Goal: Task Accomplishment & Management: Use online tool/utility

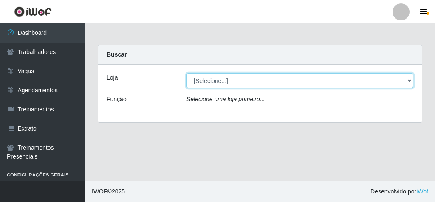
click at [262, 85] on select "[Selecione...] Rede Econômico - Malvinas Rede Econômico - Prata" at bounding box center [299, 80] width 227 height 15
select select "194"
click at [186, 73] on select "[Selecione...] Rede Econômico - Malvinas Rede Econômico - Prata" at bounding box center [299, 80] width 227 height 15
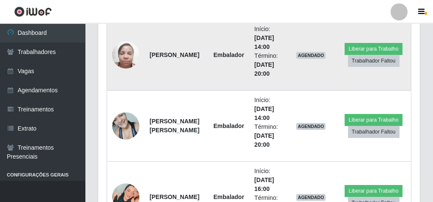
scroll to position [633, 0]
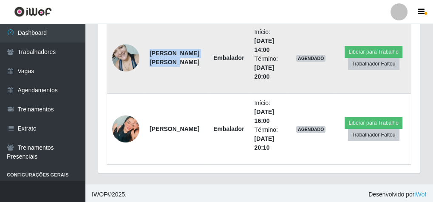
drag, startPoint x: 148, startPoint y: 49, endPoint x: 186, endPoint y: 65, distance: 41.3
click at [186, 65] on td "[PERSON_NAME] [PERSON_NAME]" at bounding box center [176, 57] width 64 height 71
copy strong "[PERSON_NAME] [PERSON_NAME]"
click at [175, 83] on td "[PERSON_NAME] [PERSON_NAME]" at bounding box center [176, 57] width 64 height 71
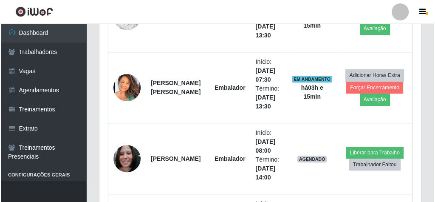
scroll to position [430, 0]
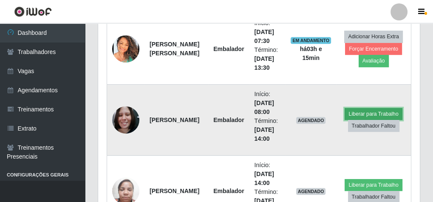
click at [354, 108] on button "Liberar para Trabalho" at bounding box center [372, 114] width 57 height 12
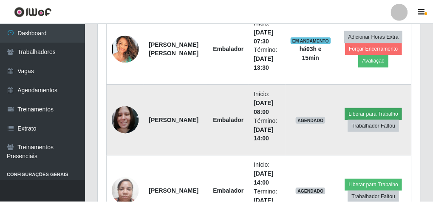
scroll to position [176, 318]
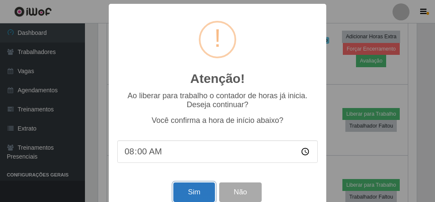
click at [198, 193] on button "Sim" at bounding box center [193, 192] width 41 height 20
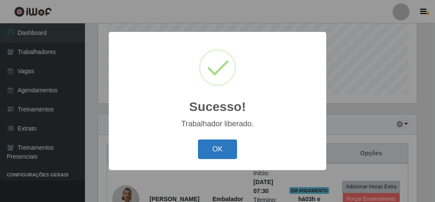
click at [217, 145] on button "OK" at bounding box center [217, 149] width 39 height 20
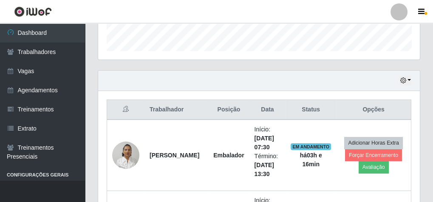
scroll to position [243, 0]
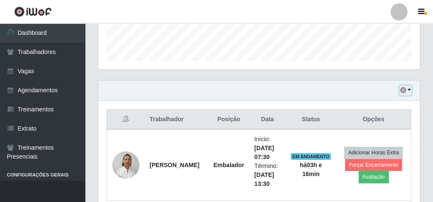
click at [410, 89] on button "button" at bounding box center [405, 90] width 12 height 10
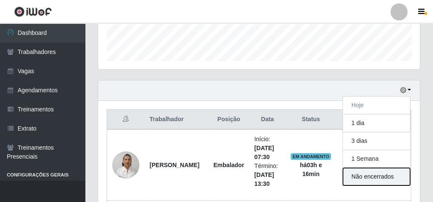
click at [379, 176] on button "Não encerrados" at bounding box center [376, 176] width 67 height 17
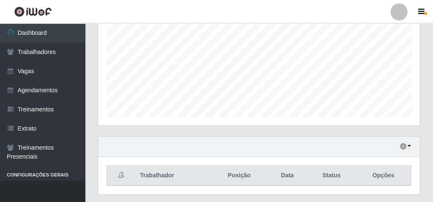
scroll to position [209, 0]
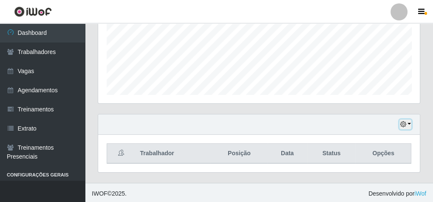
click at [409, 121] on button "button" at bounding box center [405, 124] width 12 height 10
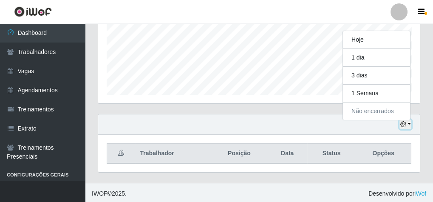
scroll to position [176, 321]
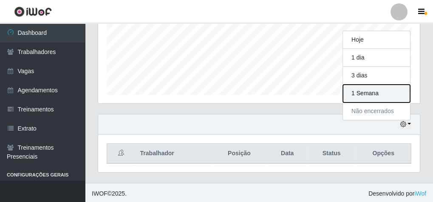
click at [390, 92] on button "1 Semana" at bounding box center [376, 93] width 67 height 18
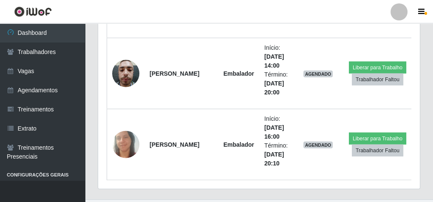
scroll to position [2260, 0]
